Goal: Task Accomplishment & Management: Manage account settings

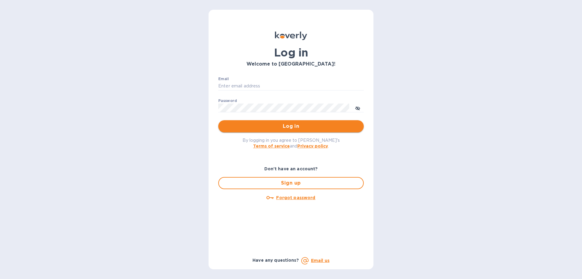
type input "[EMAIL_ADDRESS][DOMAIN_NAME]"
click at [285, 123] on span "Log in" at bounding box center [291, 126] width 136 height 7
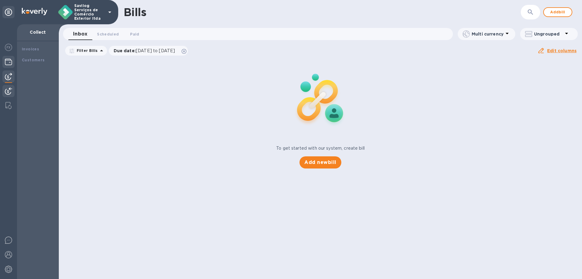
click at [12, 60] on img at bounding box center [8, 61] width 7 height 7
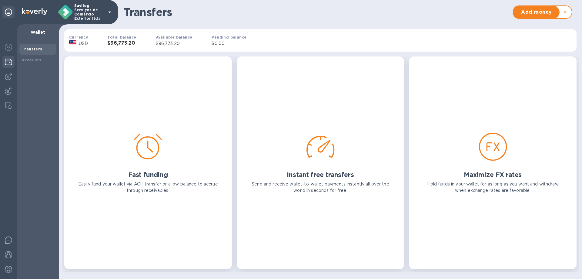
click at [42, 46] on div "Transfers" at bounding box center [37, 49] width 37 height 11
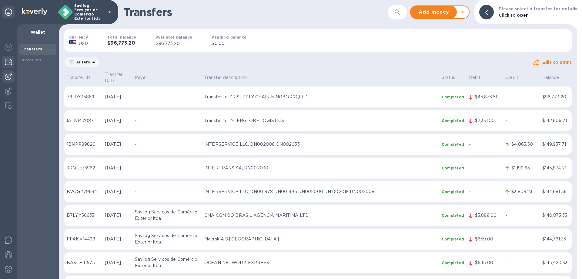
click at [9, 79] on img at bounding box center [8, 76] width 7 height 7
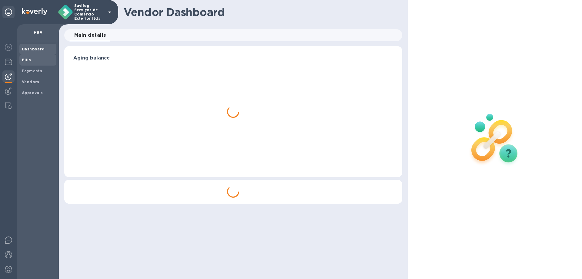
click at [37, 61] on span "Bills" at bounding box center [38, 60] width 32 height 6
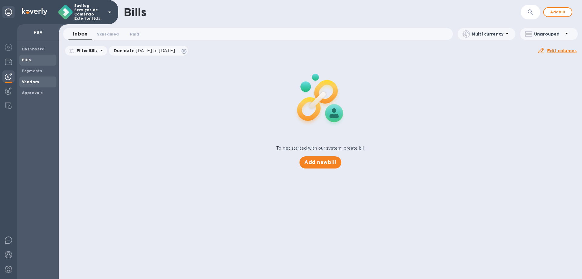
click at [35, 84] on b "Vendors" at bounding box center [31, 81] width 18 height 5
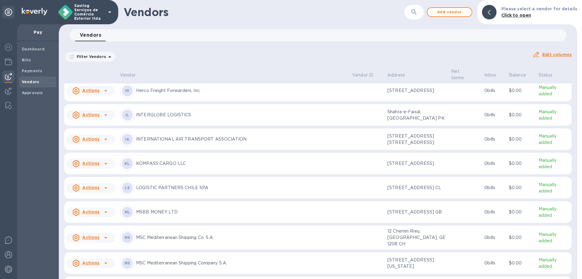
scroll to position [267, 0]
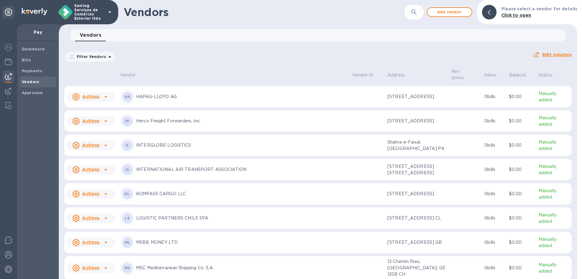
click at [183, 100] on p "HAPAG-LLOYD AG" at bounding box center [241, 96] width 211 height 6
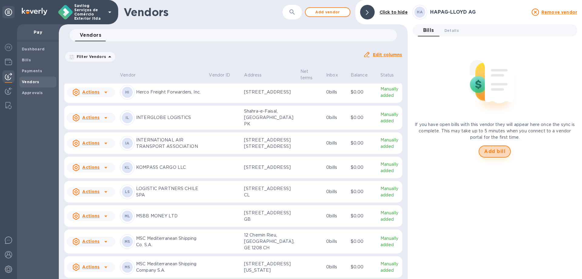
click at [504, 155] on button "Add bill" at bounding box center [495, 151] width 32 height 12
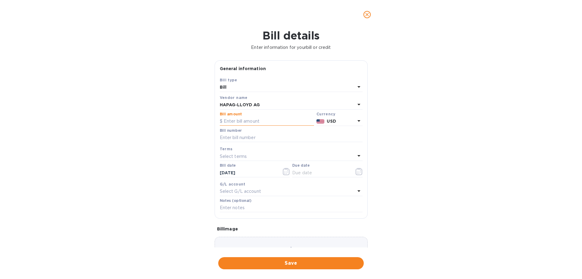
click at [247, 122] on input "text" at bounding box center [267, 121] width 94 height 9
drag, startPoint x: 251, startPoint y: 120, endPoint x: 239, endPoint y: 121, distance: 12.2
click at [239, 121] on input "14,068,000" at bounding box center [269, 121] width 90 height 9
type input "14,068.00"
click at [219, 127] on div "Bill number" at bounding box center [291, 136] width 145 height 18
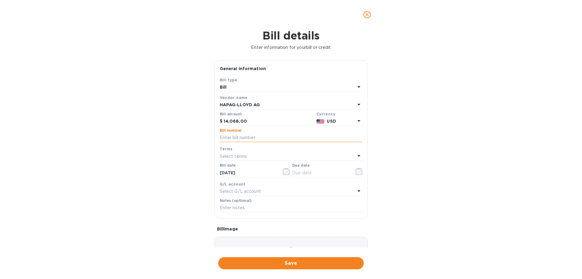
click at [277, 137] on input "text" at bounding box center [291, 137] width 143 height 9
click at [257, 136] on input "text" at bounding box center [291, 137] width 143 height 9
paste input "CMI25003947"
paste input "MMI25000491"
type input "CMI25003947 MMI25000491"
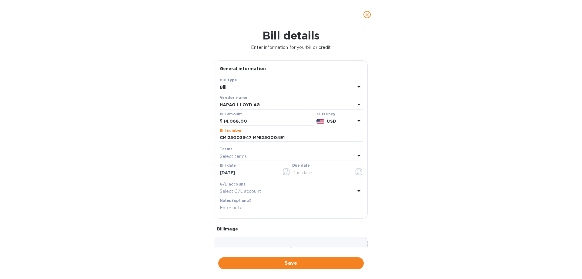
click at [247, 158] on div "Select terms" at bounding box center [288, 156] width 136 height 8
click at [247, 158] on div "Terms" at bounding box center [291, 170] width 128 height 26
click at [172, 156] on div "Bill details Enter information for your bill or credit General information Save…" at bounding box center [291, 154] width 582 height 250
click at [311, 173] on input "text" at bounding box center [320, 172] width 57 height 9
click at [353, 172] on button "button" at bounding box center [359, 171] width 14 height 15
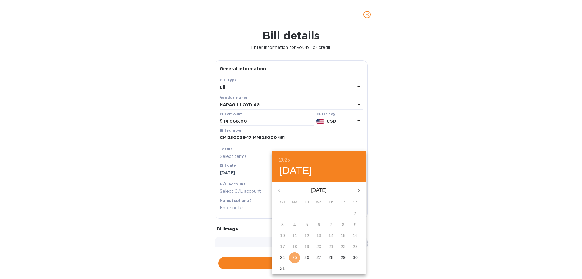
click at [294, 258] on p "25" at bounding box center [294, 257] width 5 height 6
type input "[DATE]"
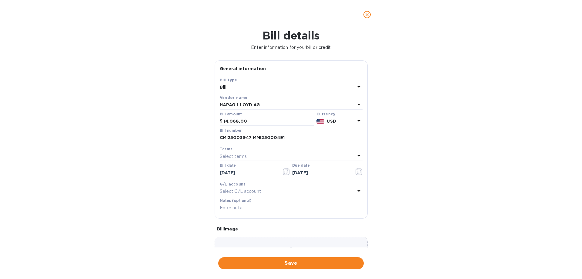
click at [282, 188] on div "Select G/L account" at bounding box center [288, 191] width 136 height 8
click at [282, 188] on div "Accounts No options" at bounding box center [291, 211] width 143 height 49
click at [110, 189] on div "Bill details Enter information for your bill or credit General information Save…" at bounding box center [291, 154] width 582 height 250
drag, startPoint x: 286, startPoint y: 137, endPoint x: 105, endPoint y: 136, distance: 181.7
click at [105, 136] on div "Bill details Enter information for your bill or credit General information Save…" at bounding box center [291, 154] width 582 height 250
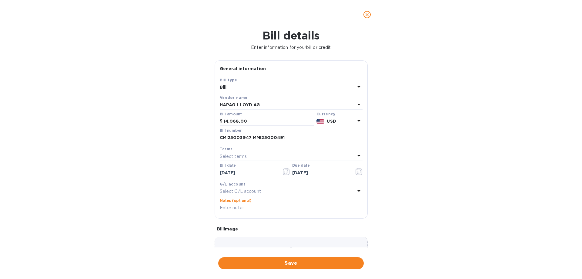
click at [257, 206] on input "text" at bounding box center [291, 207] width 143 height 9
paste input "CMI25003947 MMI25000491"
type input "CMI25003947 MMI25000491"
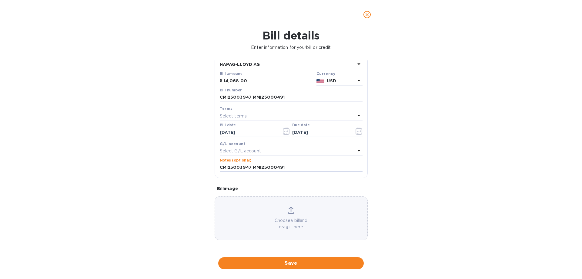
scroll to position [0, 0]
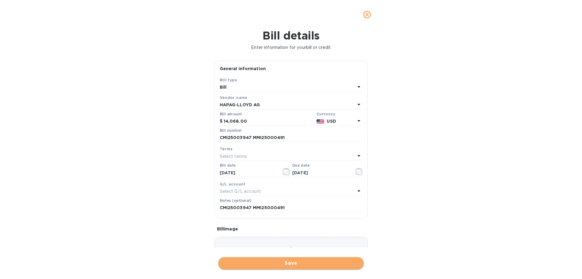
click at [305, 268] on button "Save" at bounding box center [291, 263] width 146 height 12
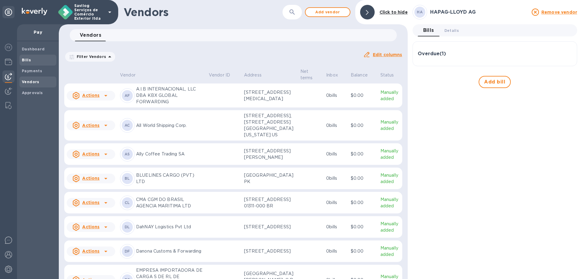
click at [31, 62] on span "Bills" at bounding box center [38, 60] width 32 height 6
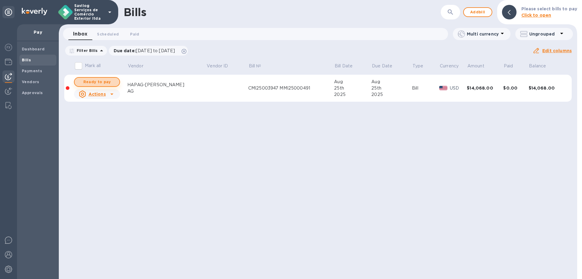
click at [96, 81] on span "Ready to pay" at bounding box center [96, 81] width 35 height 7
checkbox input "true"
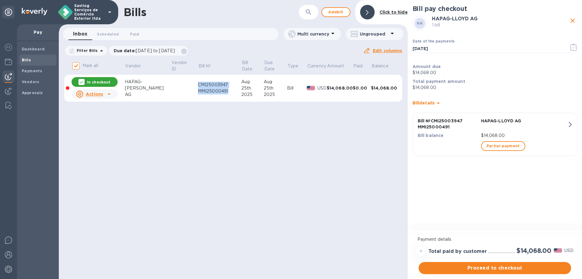
drag, startPoint x: 183, startPoint y: 85, endPoint x: 218, endPoint y: 94, distance: 35.8
click at [218, 94] on tr "In checkout Actions HAPAG-[PERSON_NAME] CMI25003947 MMI25000491 [DATE] [DATE] B…" at bounding box center [233, 88] width 338 height 27
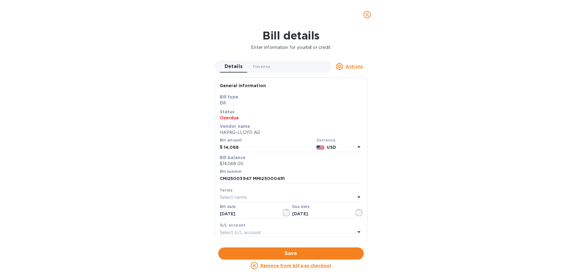
copy div "CMI25003947 MMI25000491"
click at [248, 177] on input "CMI25003947 MMI25000491" at bounding box center [291, 178] width 143 height 9
click at [370, 11] on button "close" at bounding box center [367, 14] width 15 height 15
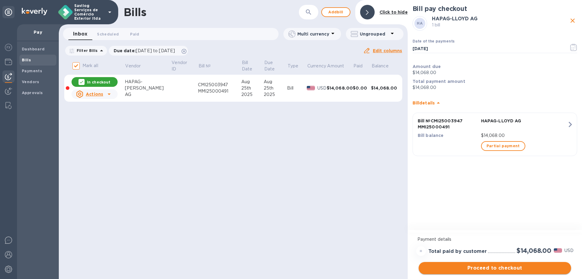
click at [509, 268] on span "Proceed to checkout" at bounding box center [495, 267] width 143 height 7
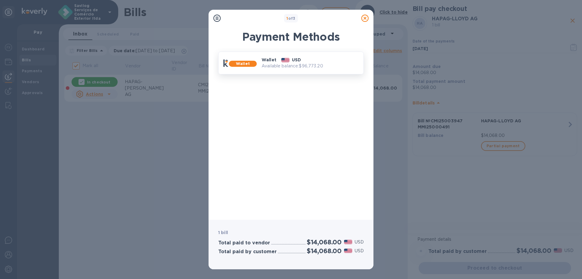
click at [277, 59] on div "Wallet" at bounding box center [269, 59] width 20 height 11
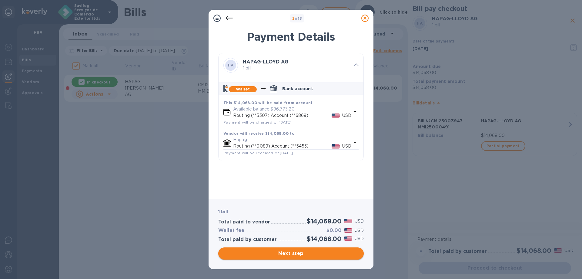
click at [291, 256] on span "Next step" at bounding box center [291, 253] width 136 height 7
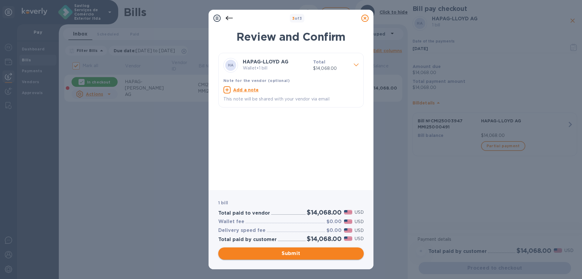
click at [292, 252] on span "Submit" at bounding box center [291, 253] width 136 height 7
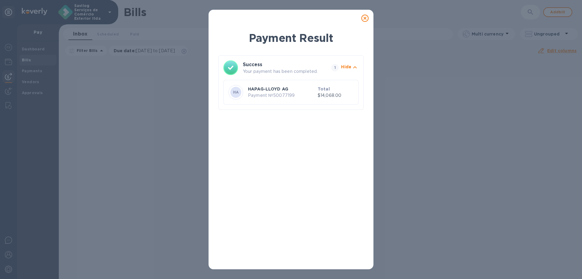
click at [307, 91] on p "HAPAG-LLOYD AG" at bounding box center [281, 89] width 67 height 6
click at [365, 21] on icon at bounding box center [365, 18] width 7 height 7
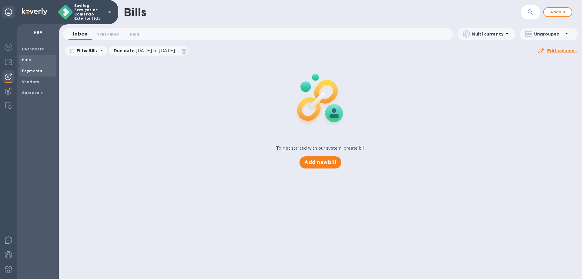
click at [24, 70] on b "Payments" at bounding box center [32, 71] width 20 height 5
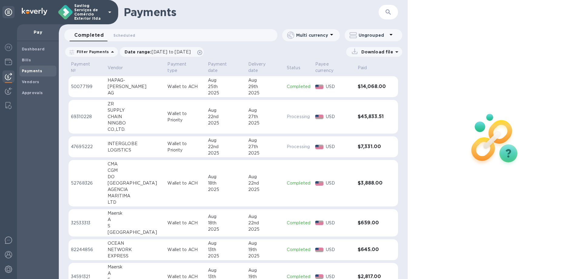
click at [285, 84] on td "Completed" at bounding box center [299, 86] width 29 height 21
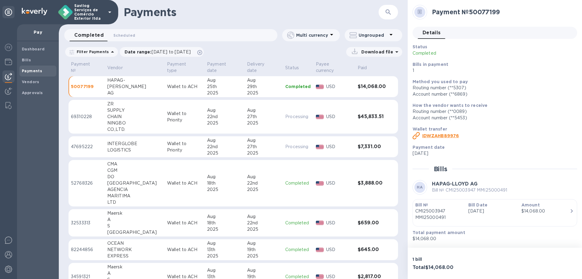
click at [526, 217] on div "Amount $14,068.00" at bounding box center [545, 211] width 53 height 24
